Goal: Information Seeking & Learning: Check status

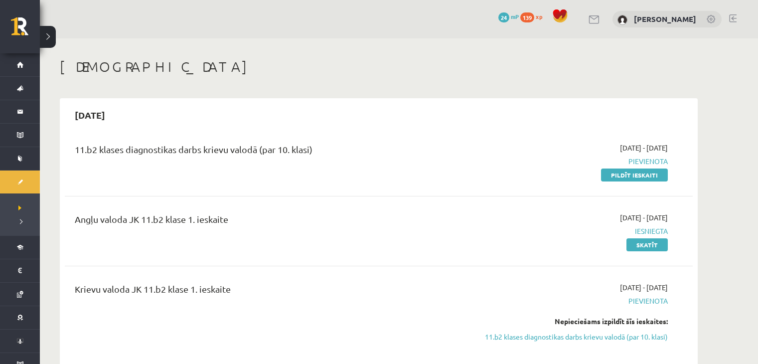
scroll to position [722, 0]
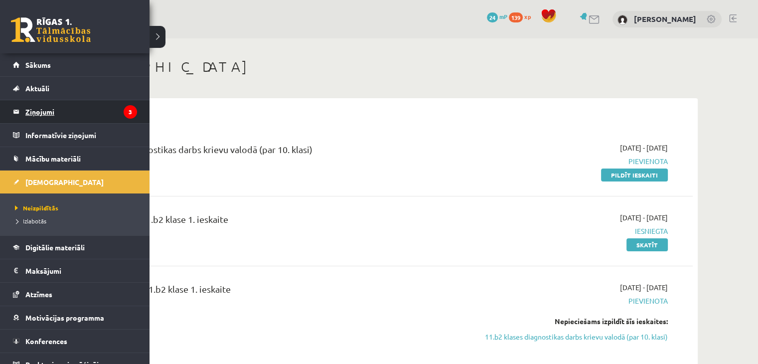
click at [73, 117] on legend "Ziņojumi 3" at bounding box center [81, 111] width 112 height 23
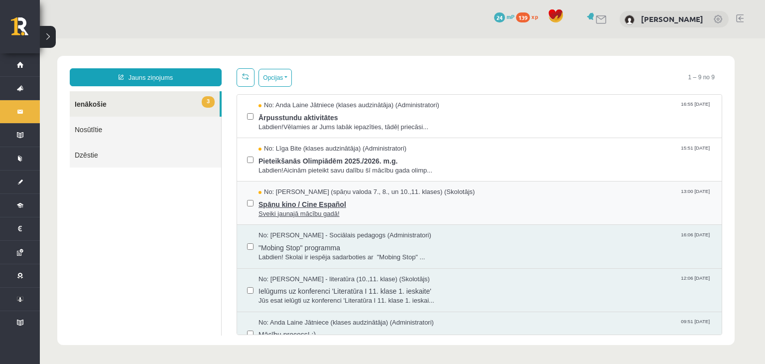
click at [303, 209] on span "Sveiki jaunajā mācību gadā!" at bounding box center [485, 213] width 453 height 9
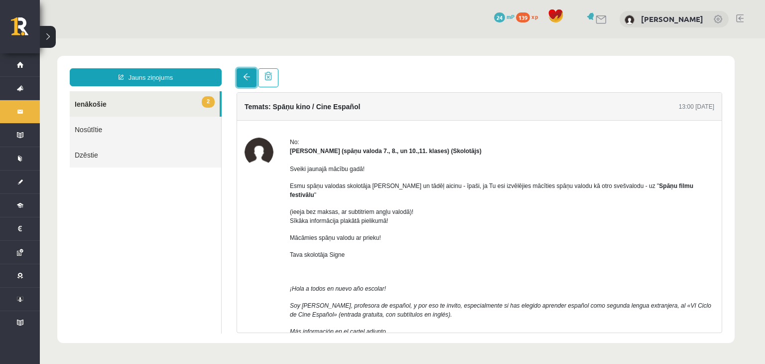
click at [242, 82] on link at bounding box center [247, 77] width 20 height 19
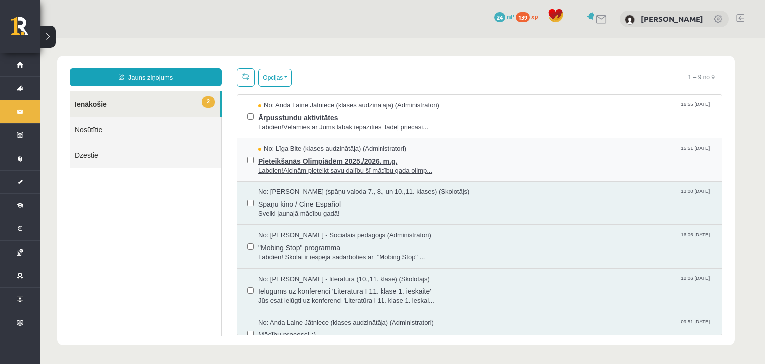
click at [297, 157] on span "Pieteikšanās Olimpiādēm 2025./2026. m.g." at bounding box center [485, 159] width 453 height 12
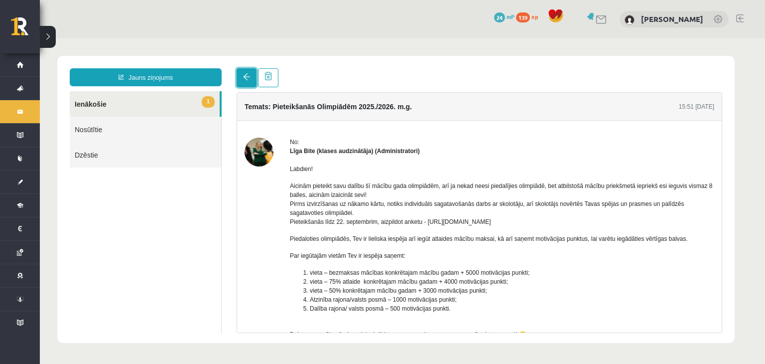
click at [242, 74] on link at bounding box center [247, 77] width 20 height 19
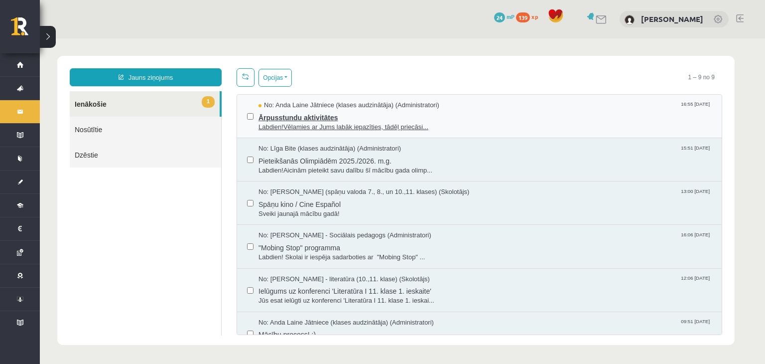
click at [311, 116] on span "Ārpusstundu aktivitātes" at bounding box center [485, 116] width 453 height 12
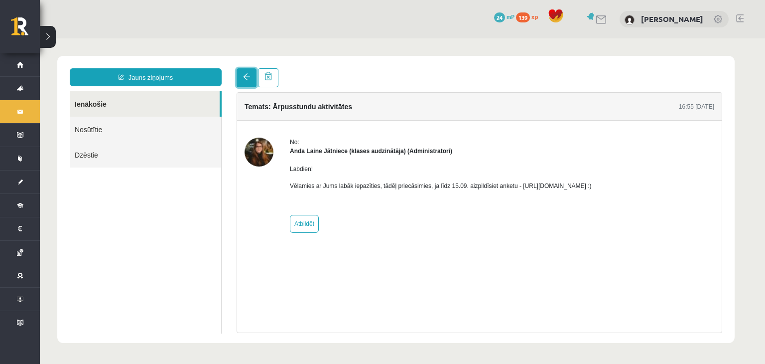
click at [247, 81] on link at bounding box center [247, 77] width 20 height 19
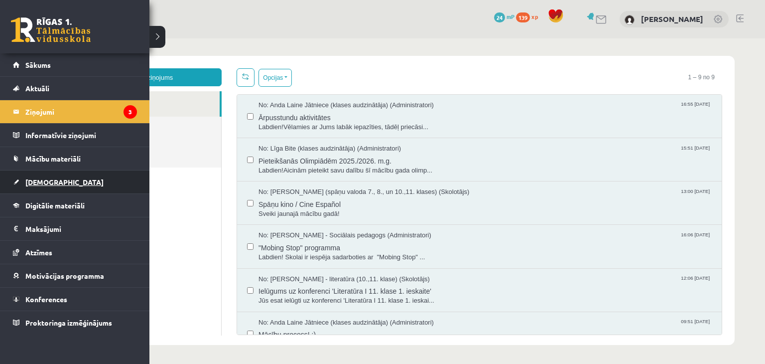
click at [52, 176] on link "[DEMOGRAPHIC_DATA]" at bounding box center [75, 181] width 124 height 23
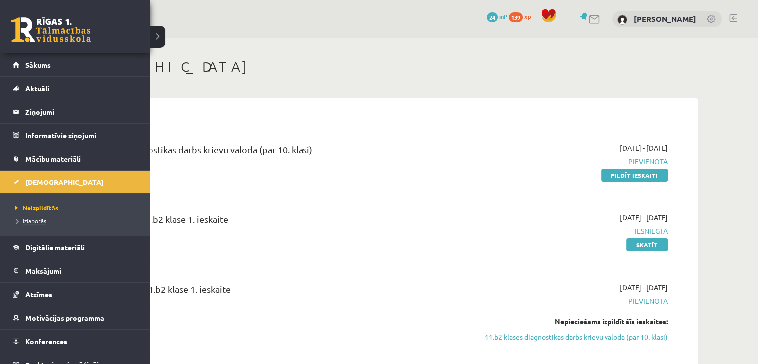
click at [23, 220] on span "Izlabotās" at bounding box center [29, 221] width 34 height 8
